Goal: Find specific page/section: Find specific page/section

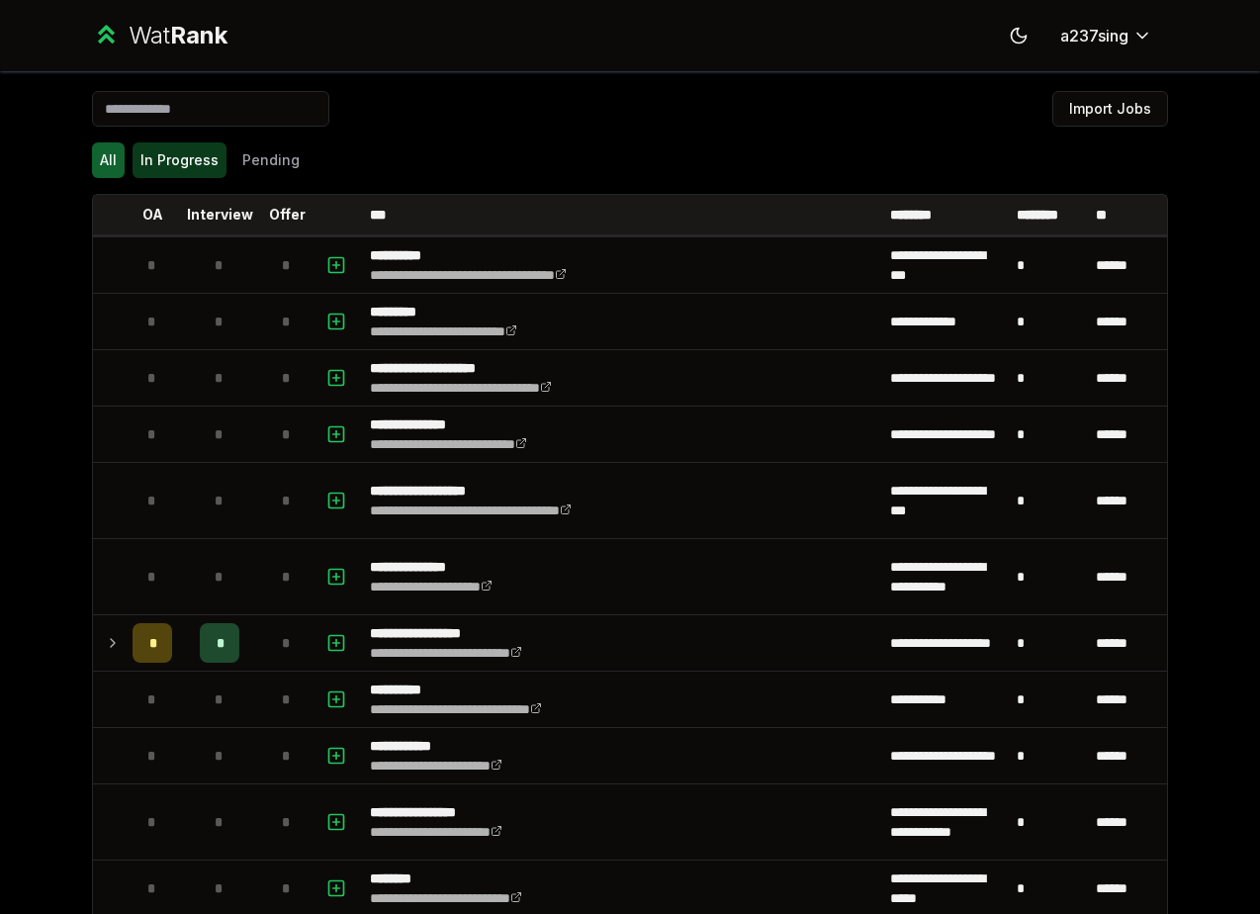
click at [191, 171] on button "In Progress" at bounding box center [180, 160] width 94 height 36
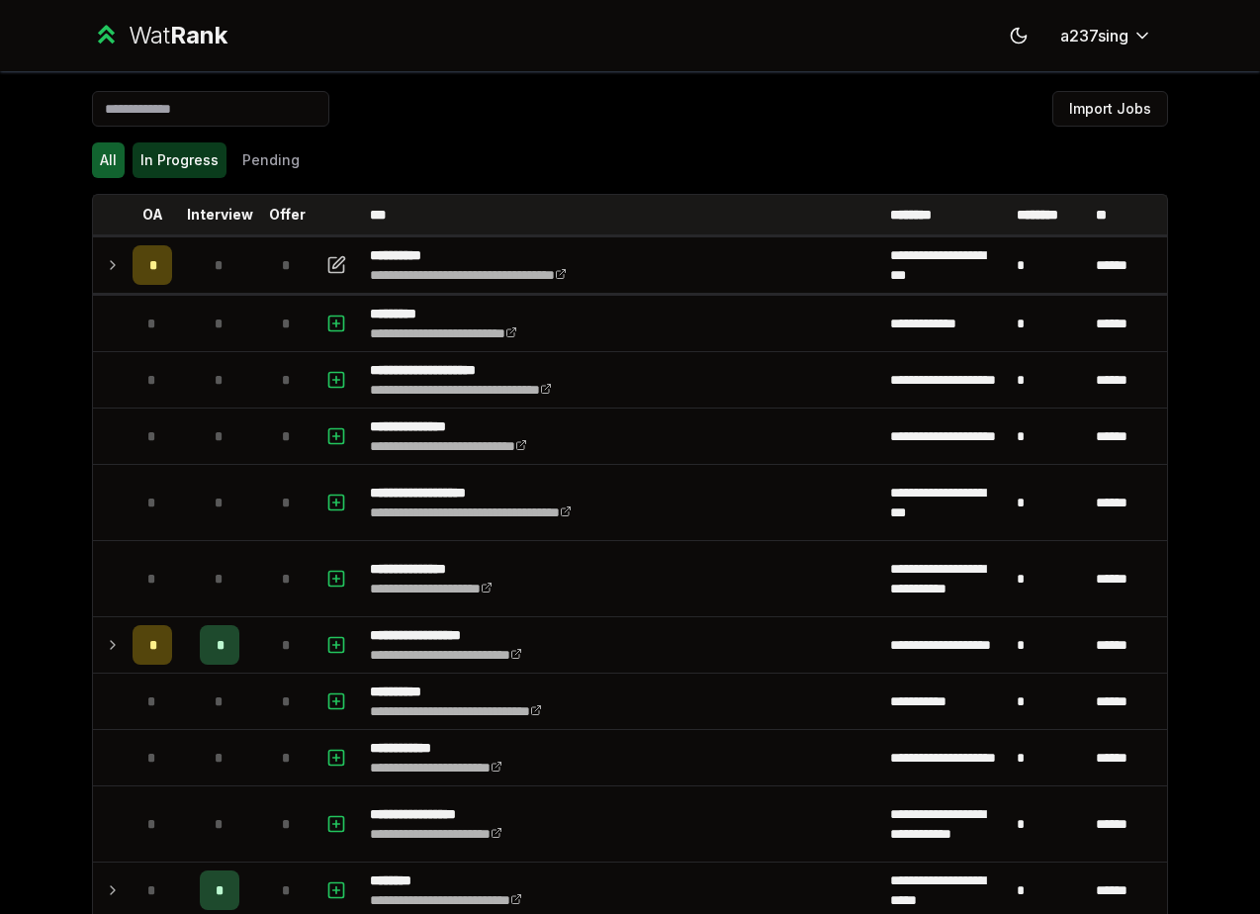
click at [171, 170] on button "In Progress" at bounding box center [180, 160] width 94 height 36
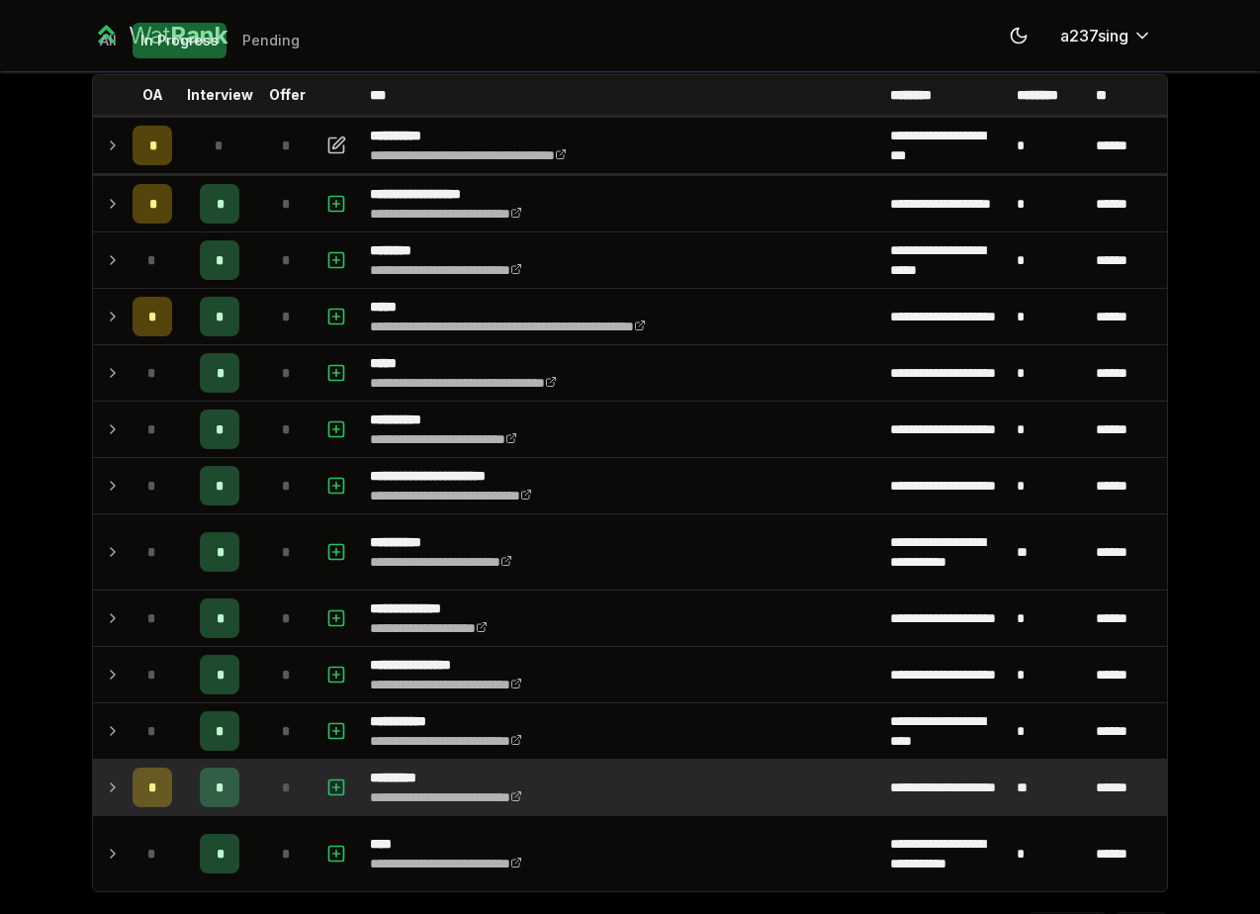
scroll to position [221, 0]
